Goal: Task Accomplishment & Management: Complete application form

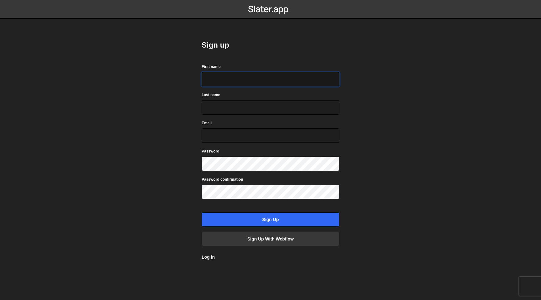
click at [276, 74] on input "First name" at bounding box center [271, 79] width 138 height 14
type input "[PERSON_NAME]"
type input "Thomas"
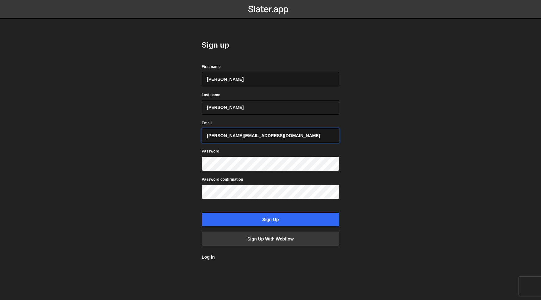
type input "chris@yndr.com"
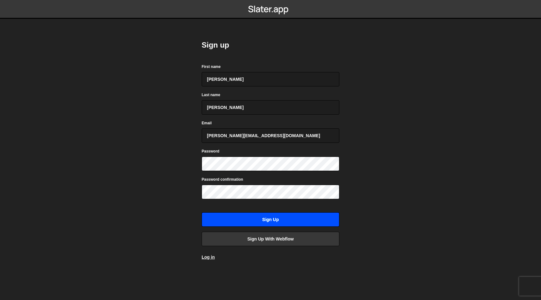
click at [288, 221] on input "Sign up" at bounding box center [271, 219] width 138 height 14
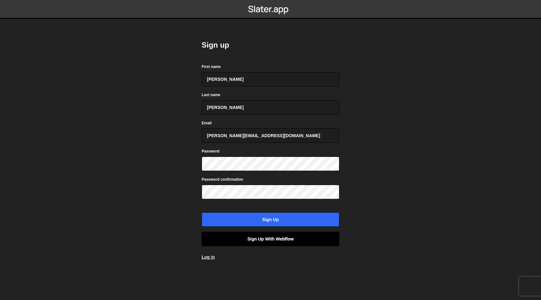
click at [241, 238] on link "Sign up with Webflow" at bounding box center [271, 239] width 138 height 14
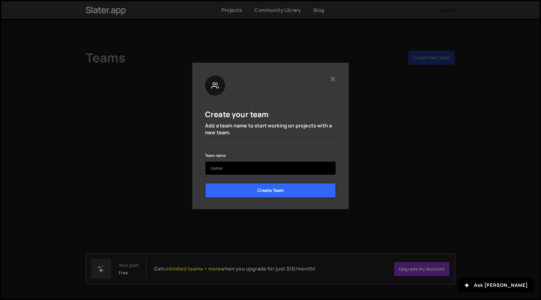
click at [292, 164] on input "text" at bounding box center [270, 168] width 131 height 14
type input "YNDR"
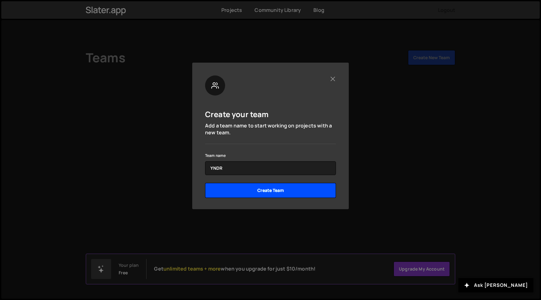
click at [276, 189] on input "Create Team" at bounding box center [270, 190] width 131 height 15
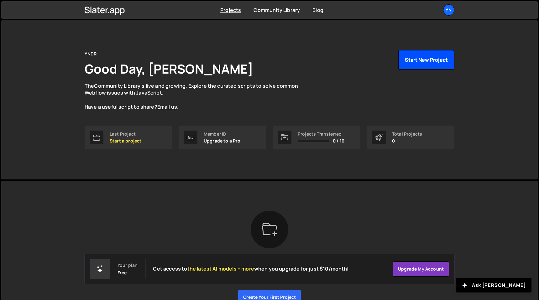
click at [408, 61] on button "Start New Project" at bounding box center [426, 59] width 56 height 19
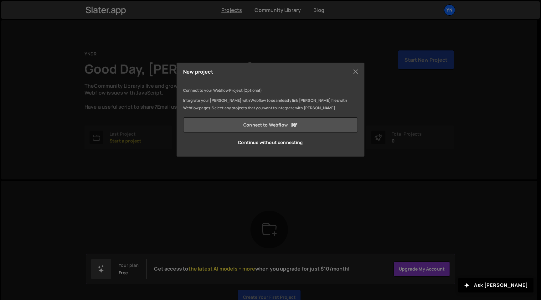
click at [305, 124] on link "Connect to Webflow" at bounding box center [270, 124] width 175 height 15
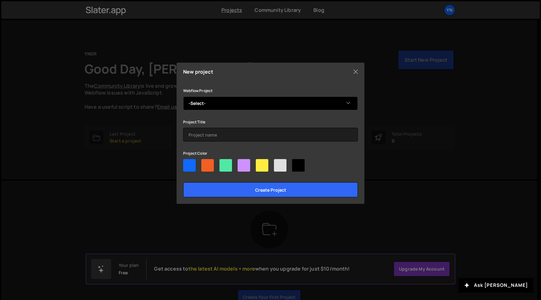
click at [298, 110] on select "-Select- Yonder" at bounding box center [270, 103] width 175 height 14
select select "5db87b59f35b0322fd9e2df1"
click at [183, 96] on select "-Select- Yonder" at bounding box center [270, 103] width 175 height 14
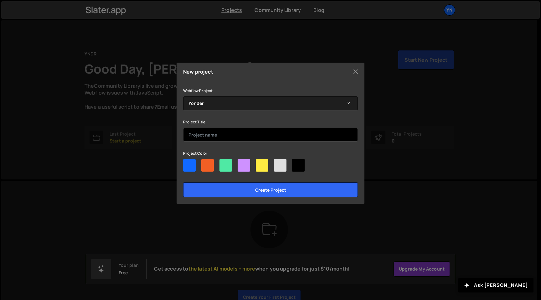
click at [301, 132] on input "text" at bounding box center [270, 135] width 175 height 14
type input "Y"
type input "playing around"
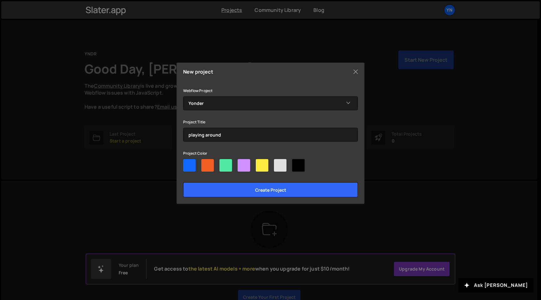
click at [207, 164] on div at bounding box center [207, 165] width 13 height 13
click at [205, 163] on input"] "radio" at bounding box center [203, 161] width 4 height 4
radio input"] "true"
click at [230, 199] on div "New project Connect to your Webflow Project (Optional) Integrate your Slater wi…" at bounding box center [271, 133] width 188 height 141
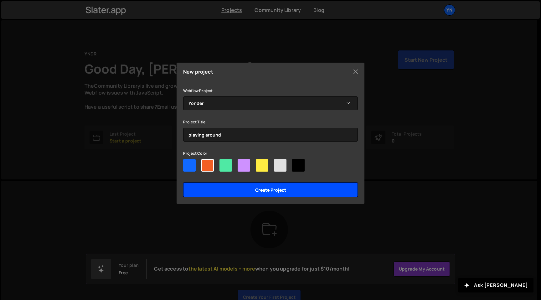
click at [230, 194] on input "Create project" at bounding box center [270, 189] width 175 height 15
